Goal: Book appointment/travel/reservation

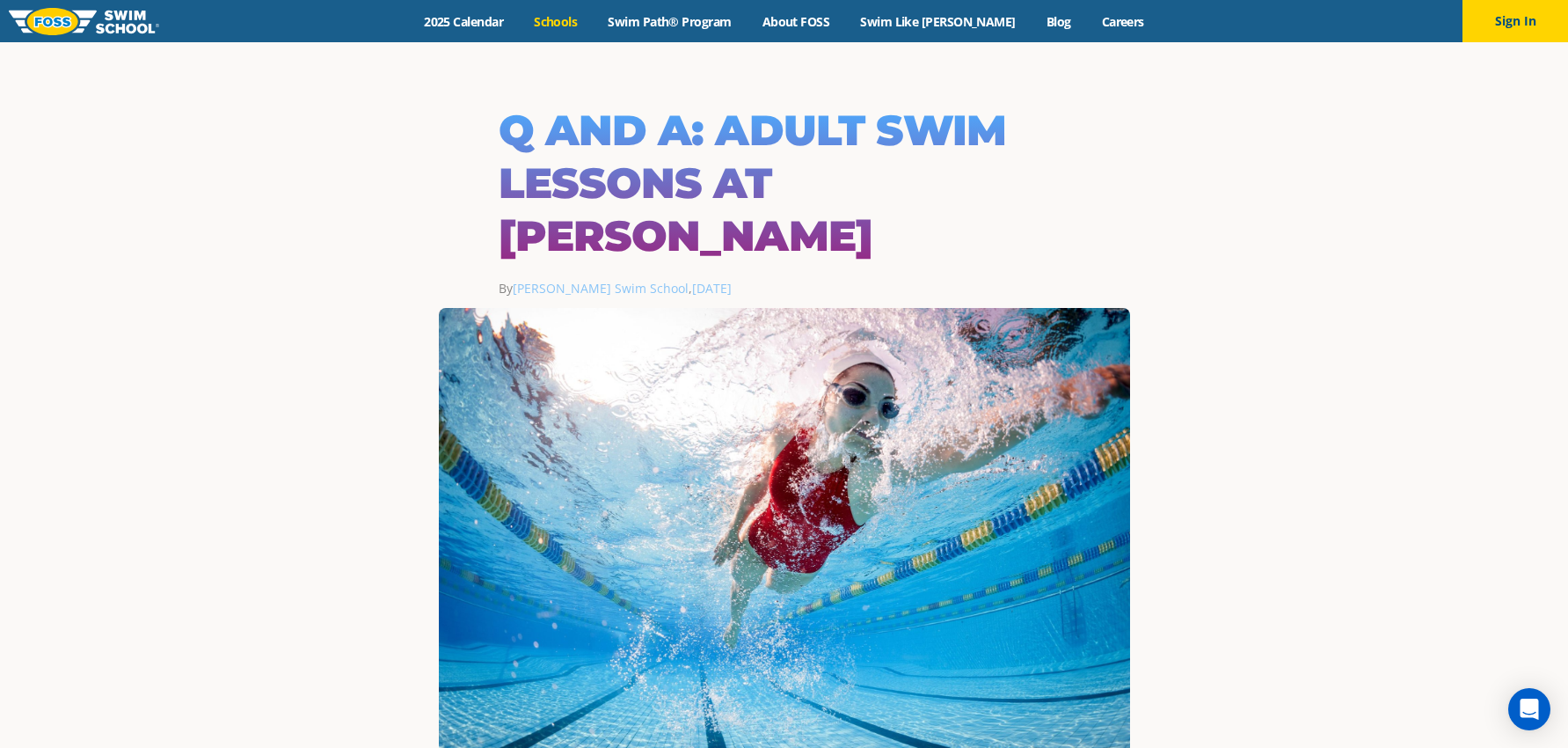
click at [575, 19] on link "Schools" at bounding box center [556, 21] width 74 height 17
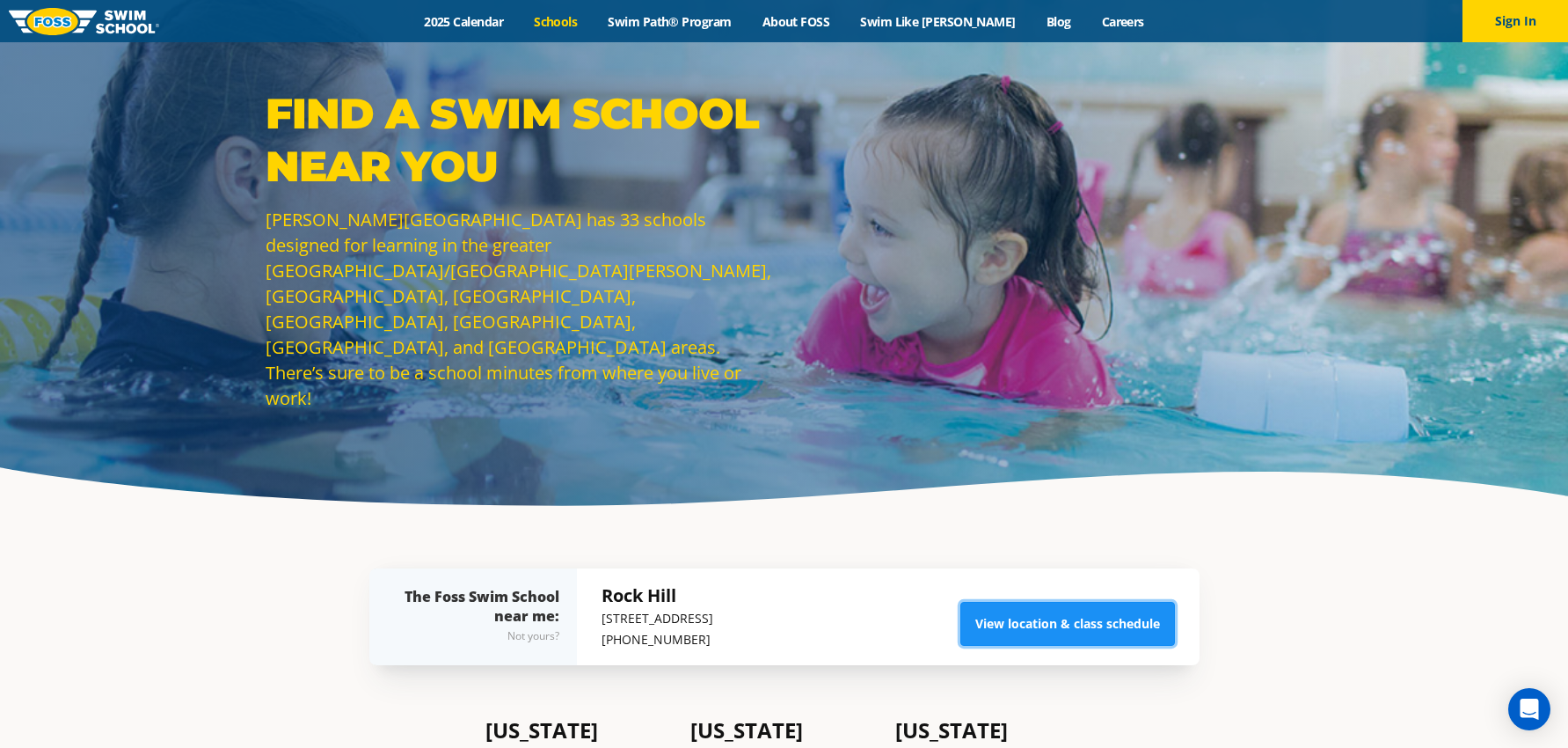
click at [1032, 621] on link "View location & class schedule" at bounding box center [1068, 624] width 215 height 44
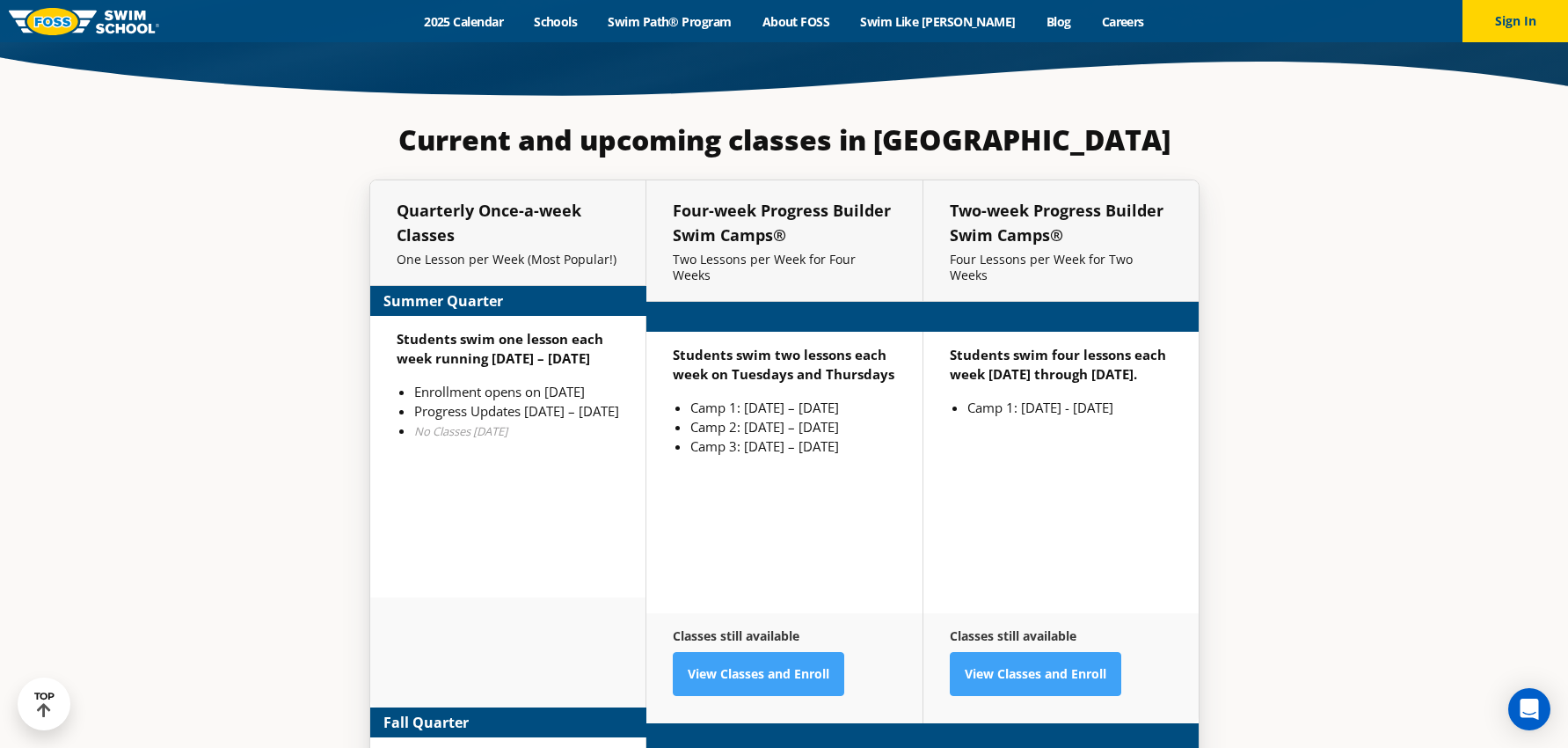
scroll to position [4208, 0]
